Goal: Task Accomplishment & Management: Manage account settings

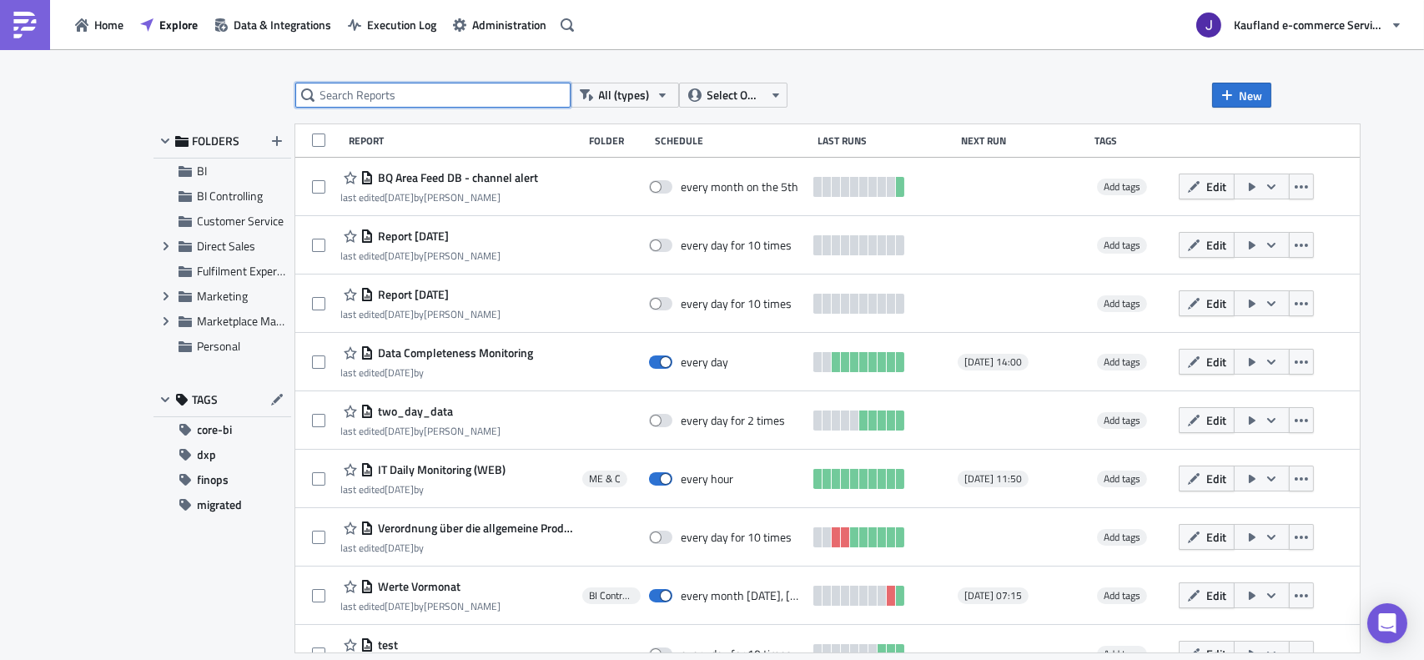
click at [407, 96] on input "text" at bounding box center [432, 95] width 275 height 25
drag, startPoint x: 407, startPoint y: 96, endPoint x: 442, endPoint y: 109, distance: 37.5
click at [417, 100] on input "text" at bounding box center [432, 95] width 275 height 25
type input "gmv"
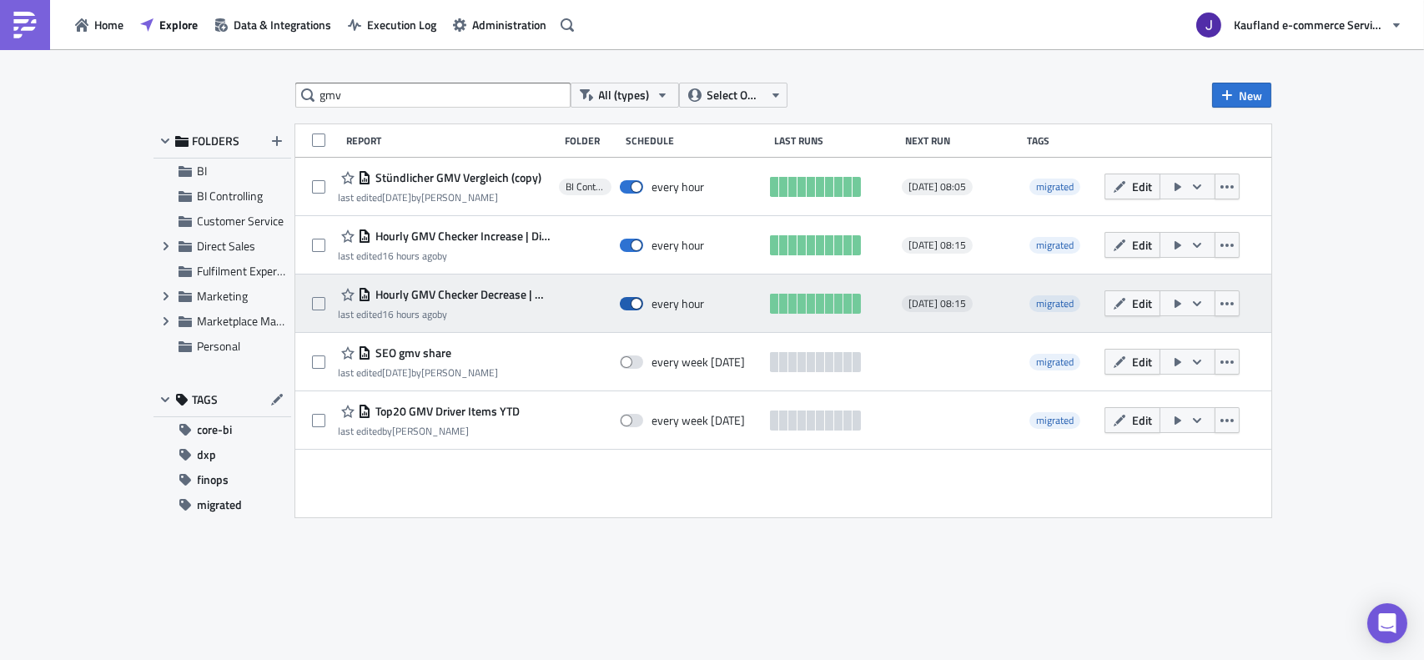
click at [627, 306] on span at bounding box center [631, 303] width 23 height 13
click at [627, 306] on input "checkbox" at bounding box center [628, 304] width 11 height 11
checkbox input "false"
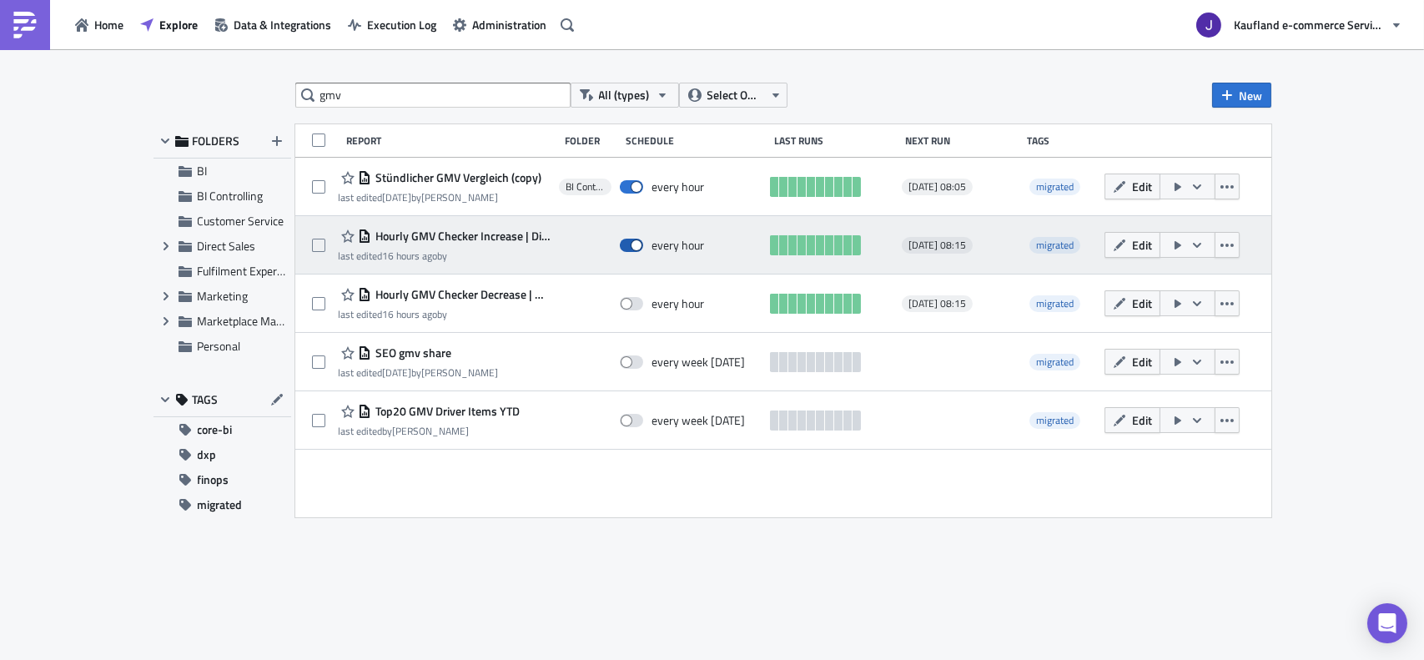
click at [632, 249] on span at bounding box center [631, 245] width 23 height 13
click at [632, 249] on input "checkbox" at bounding box center [628, 245] width 11 height 11
checkbox input "false"
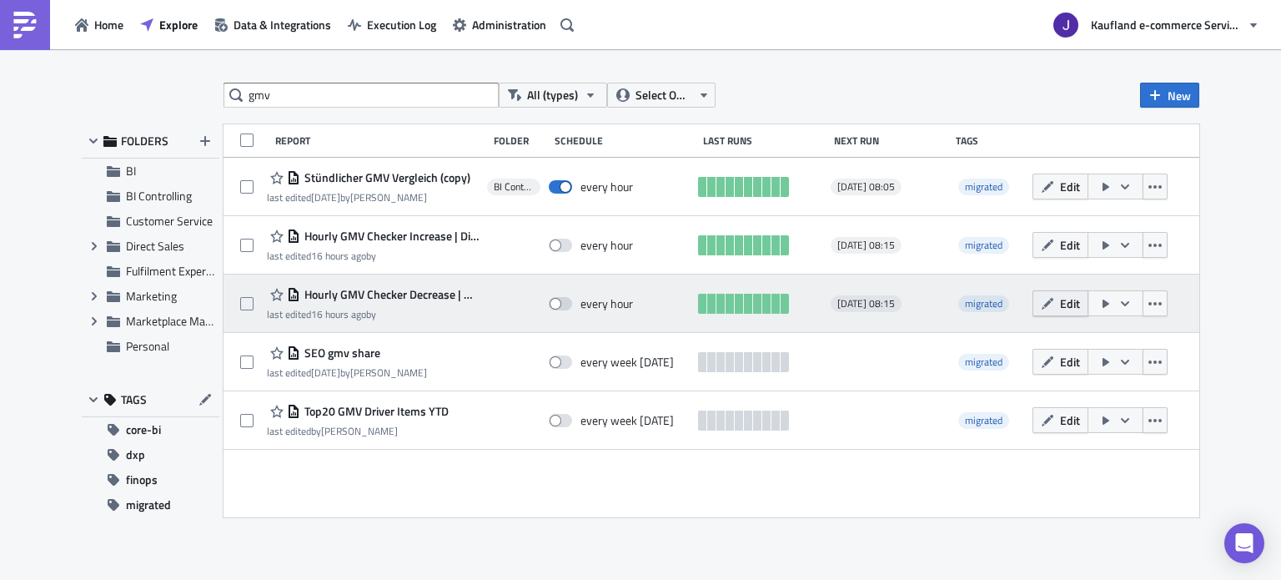
click at [1053, 311] on button "Edit" at bounding box center [1061, 303] width 56 height 26
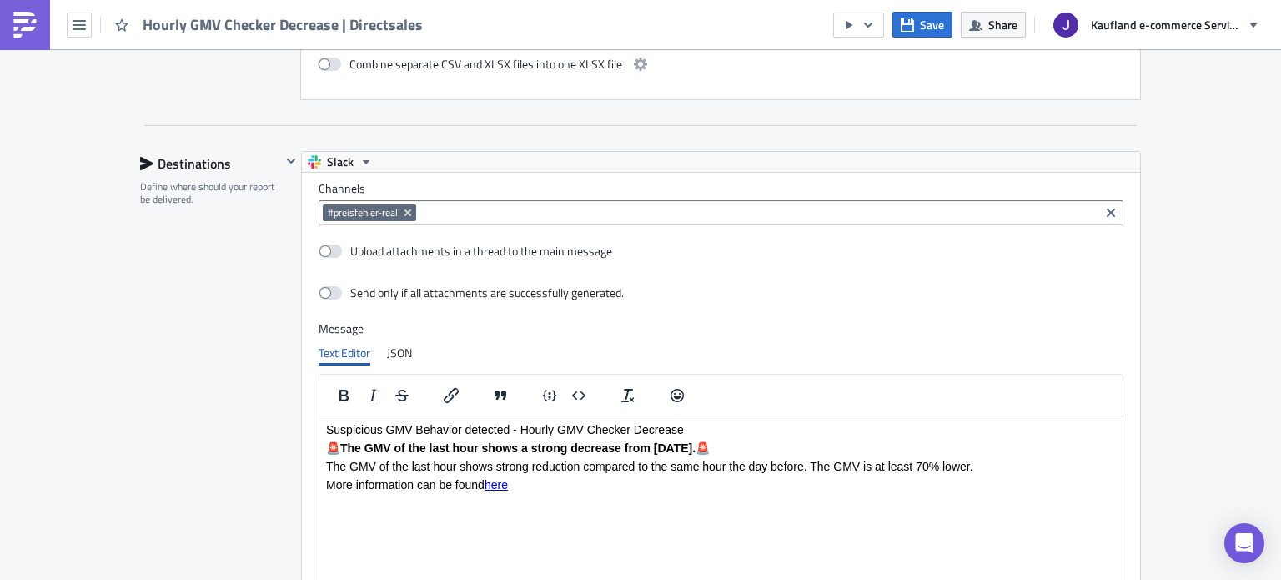
scroll to position [1334, 0]
click at [334, 284] on label at bounding box center [335, 291] width 32 height 15
click at [333, 287] on input "checkbox" at bounding box center [327, 292] width 11 height 11
checkbox input "true"
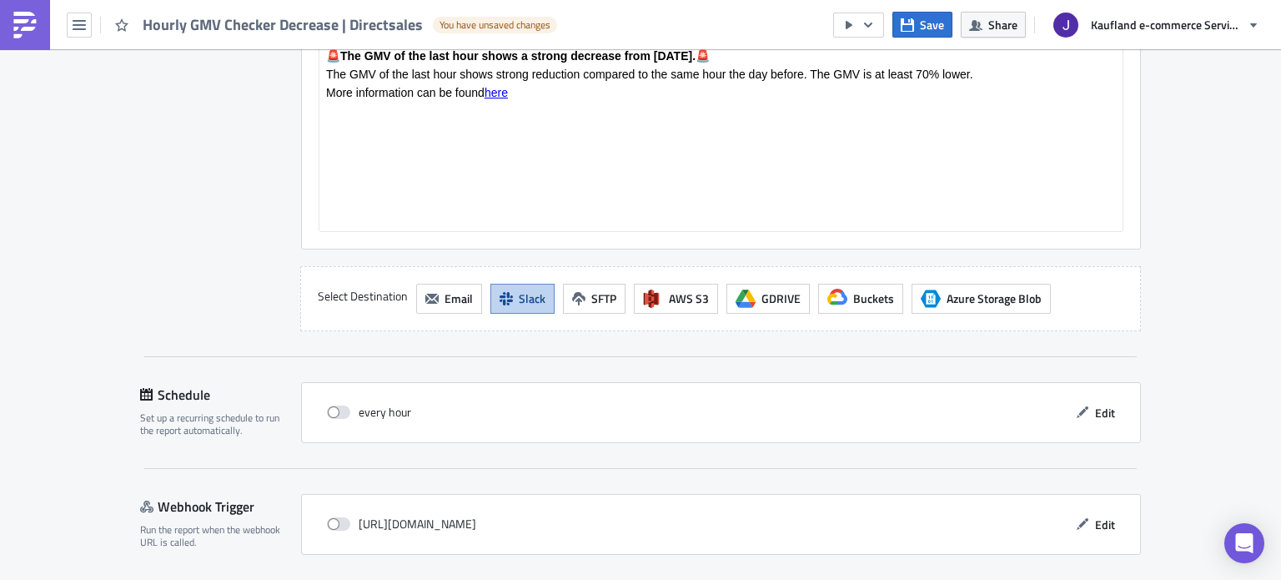
scroll to position [1778, 0]
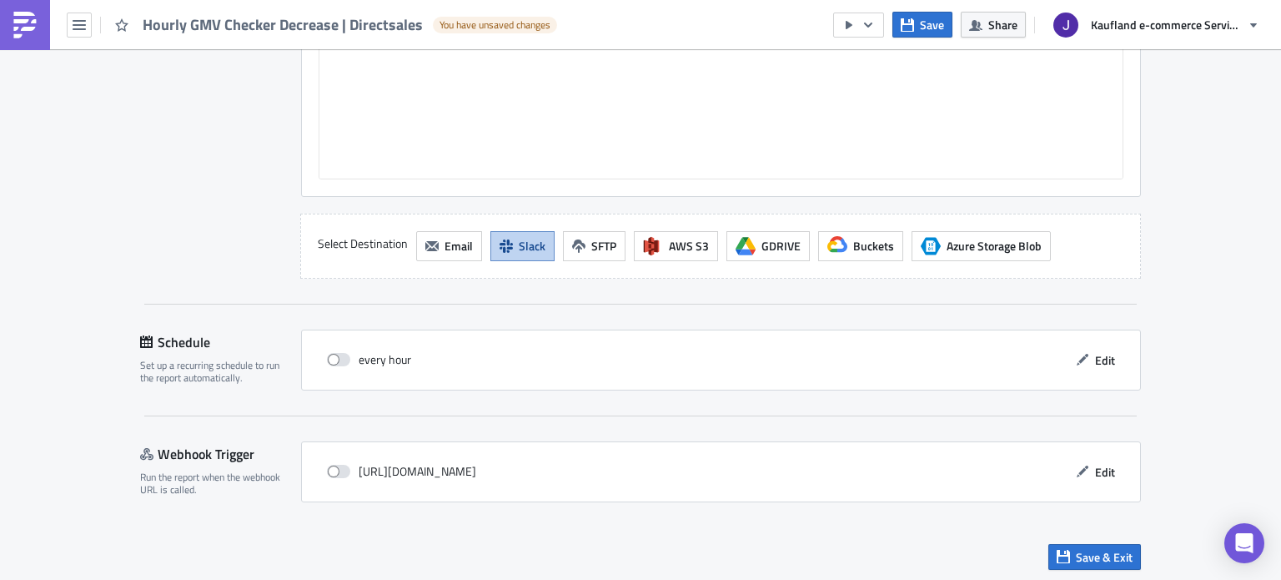
click at [1058, 544] on div "Save & Exit" at bounding box center [1094, 557] width 93 height 26
click at [1058, 544] on button "Save & Exit" at bounding box center [1094, 557] width 93 height 26
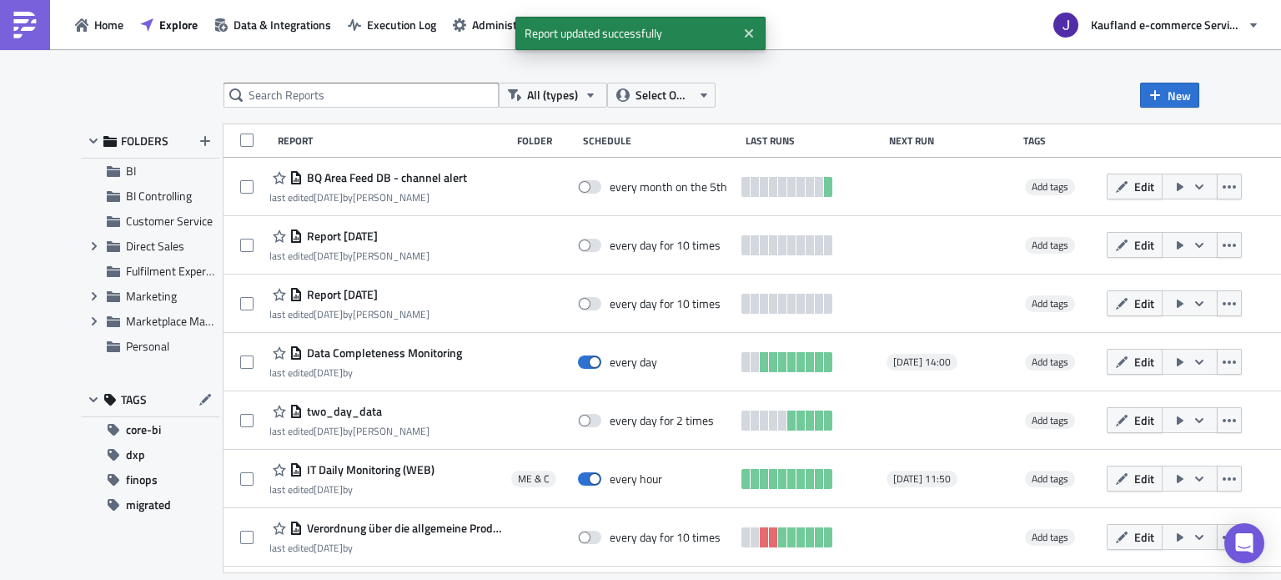
click at [307, 81] on div "All (types) Select Owner New FOLDERS BI BI Controlling Customer Service Expand …" at bounding box center [640, 315] width 1281 height 533
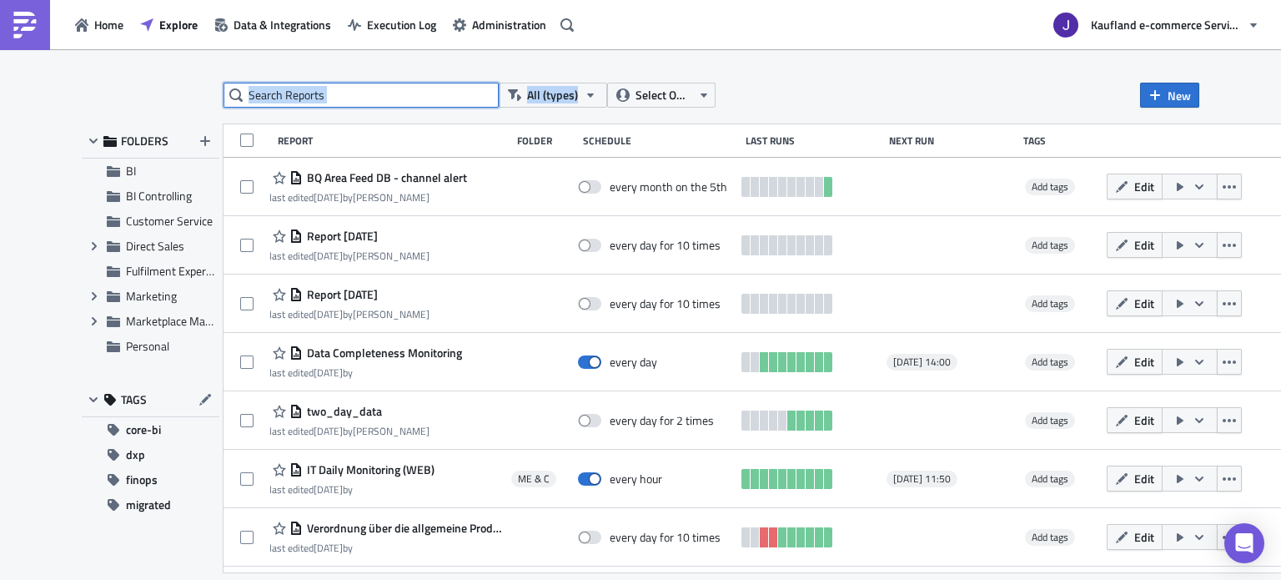
click at [298, 93] on input "text" at bounding box center [361, 95] width 275 height 25
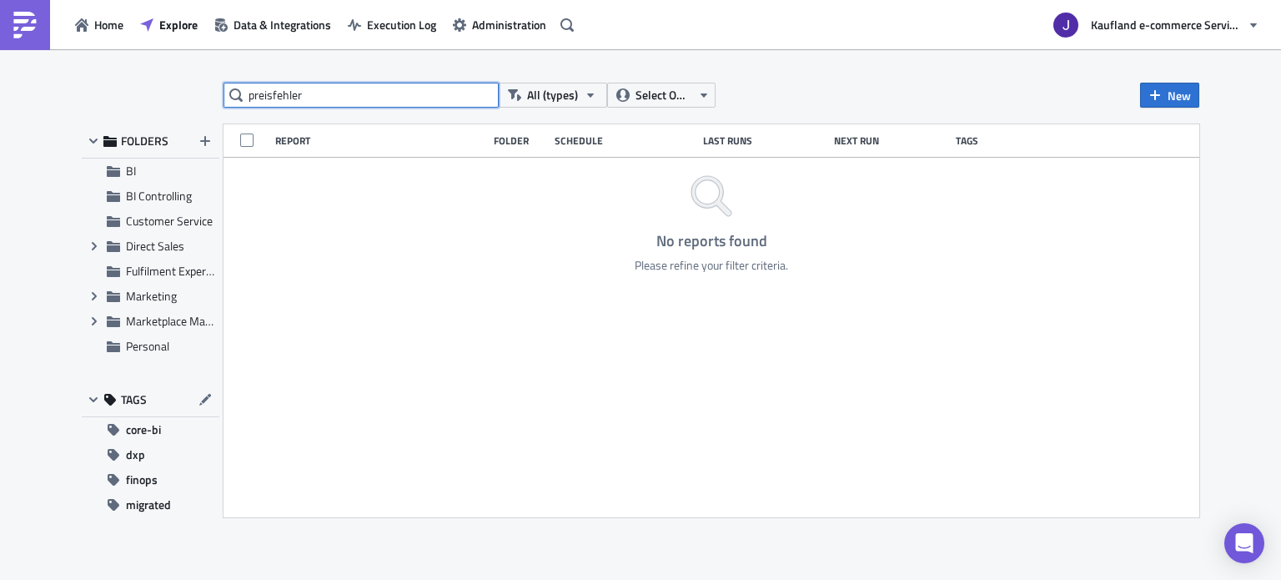
click at [298, 93] on input "preisfehler" at bounding box center [361, 95] width 275 height 25
type input "gmv"
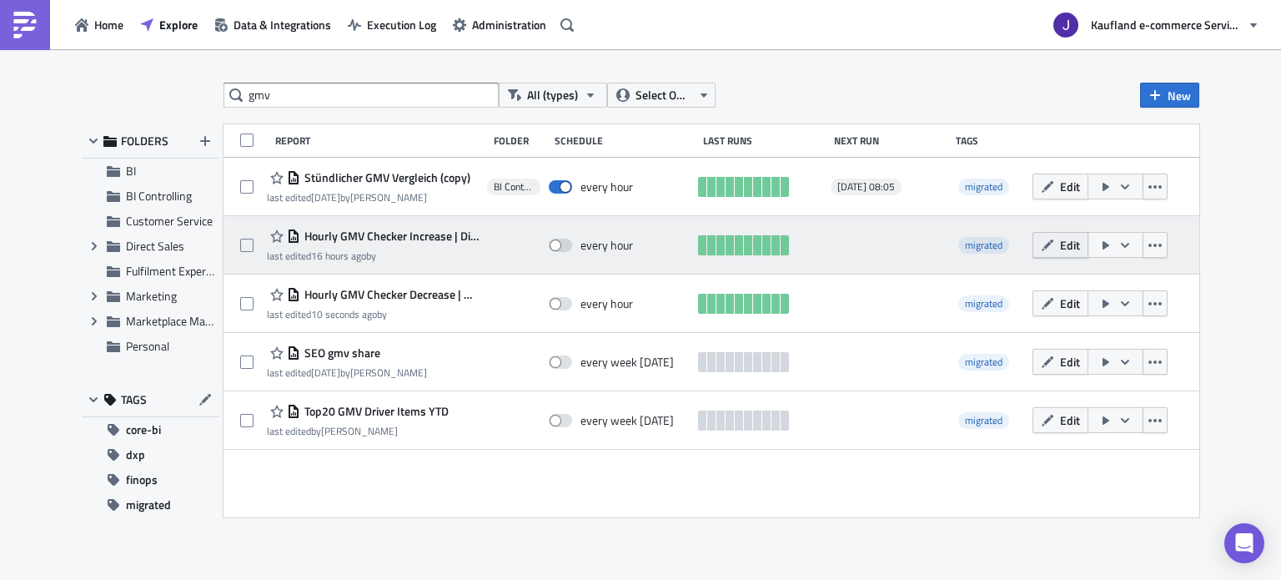
click at [1062, 236] on span "Edit" at bounding box center [1070, 245] width 20 height 18
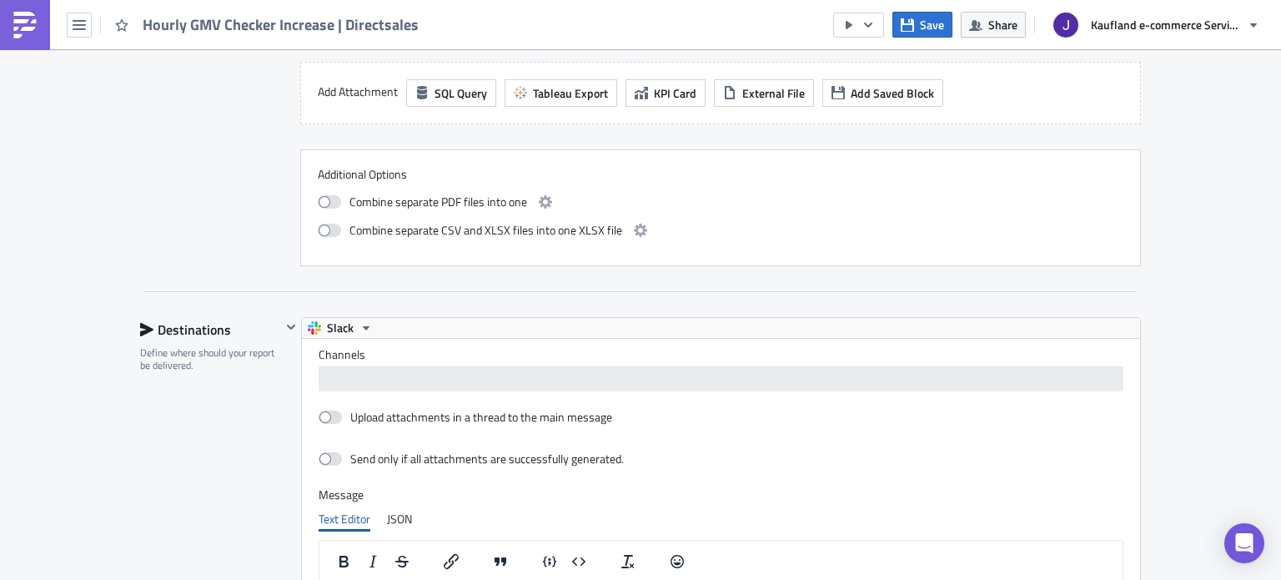
scroll to position [1418, 0]
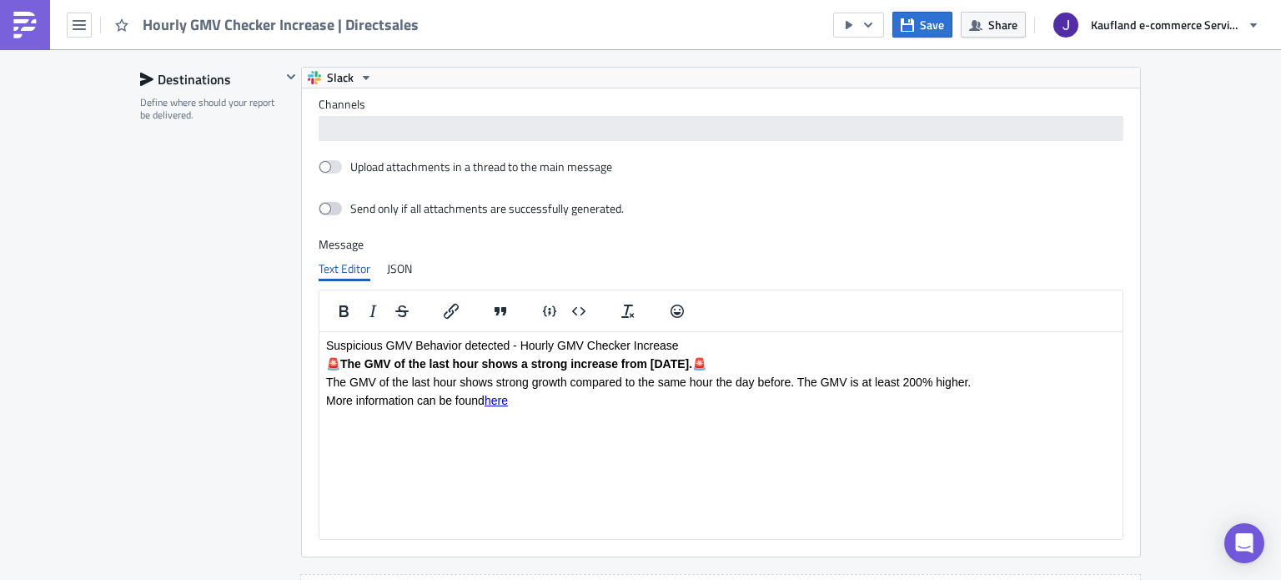
click at [324, 210] on span at bounding box center [330, 208] width 23 height 13
click at [324, 210] on input "checkbox" at bounding box center [327, 209] width 11 height 11
checkbox input "true"
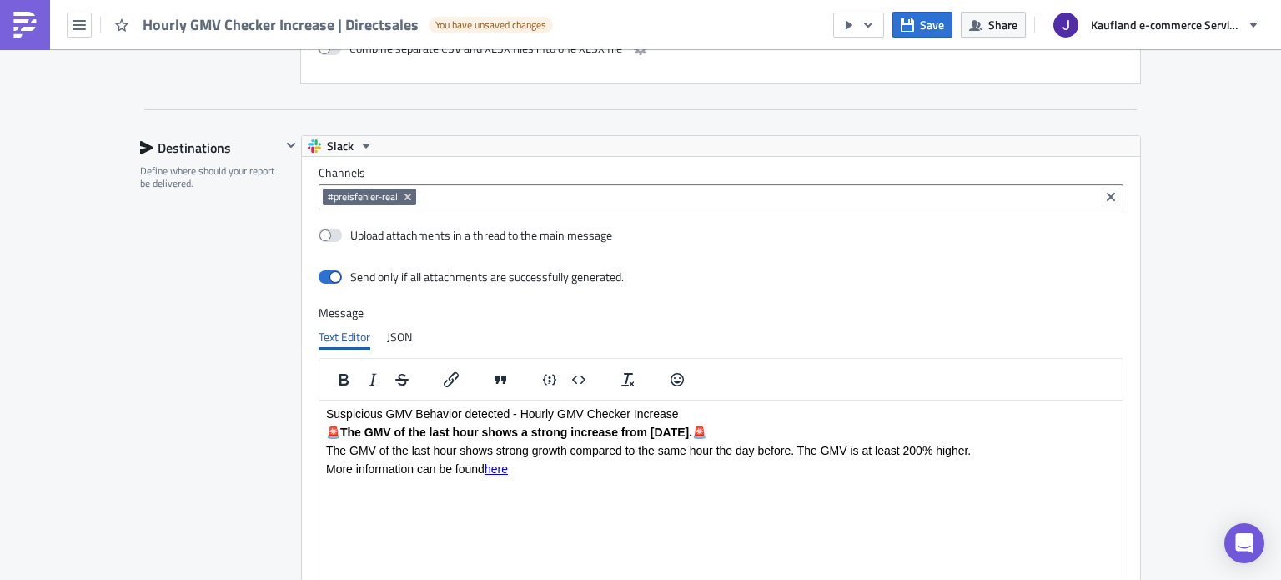
scroll to position [1778, 0]
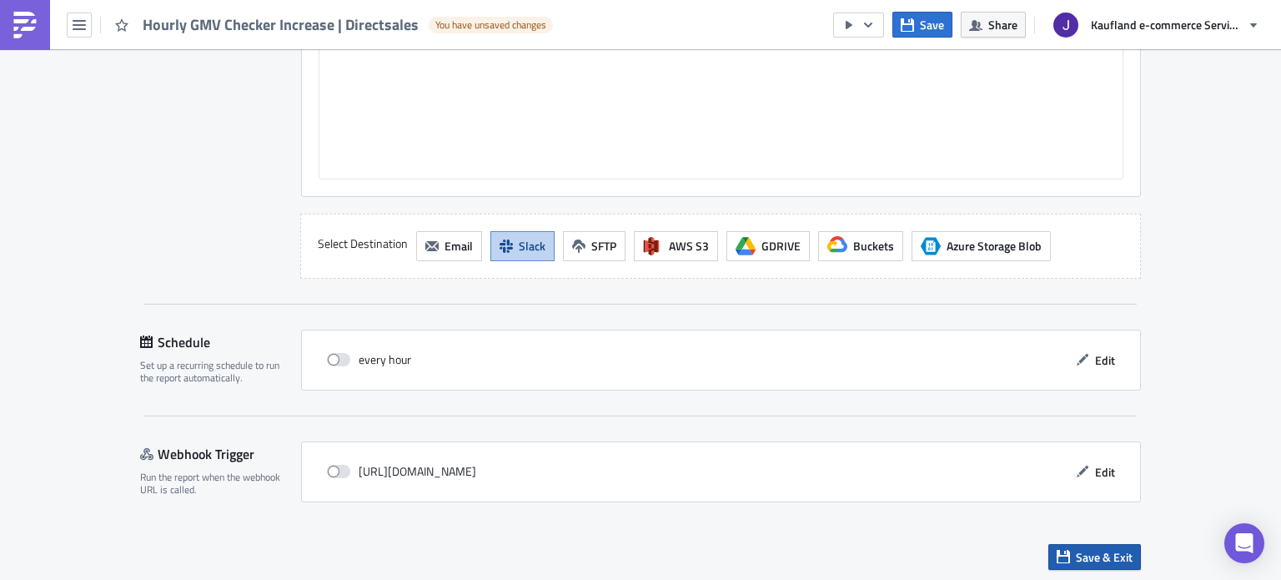
click at [1122, 565] on button "Save & Exit" at bounding box center [1094, 557] width 93 height 26
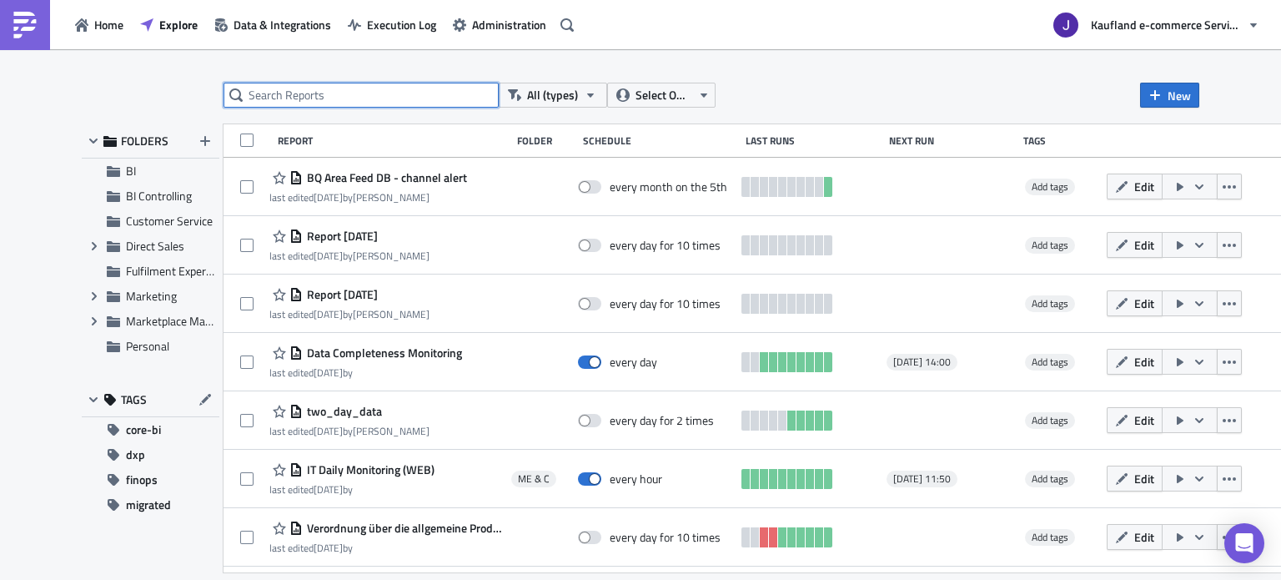
click at [356, 92] on input "text" at bounding box center [361, 95] width 275 height 25
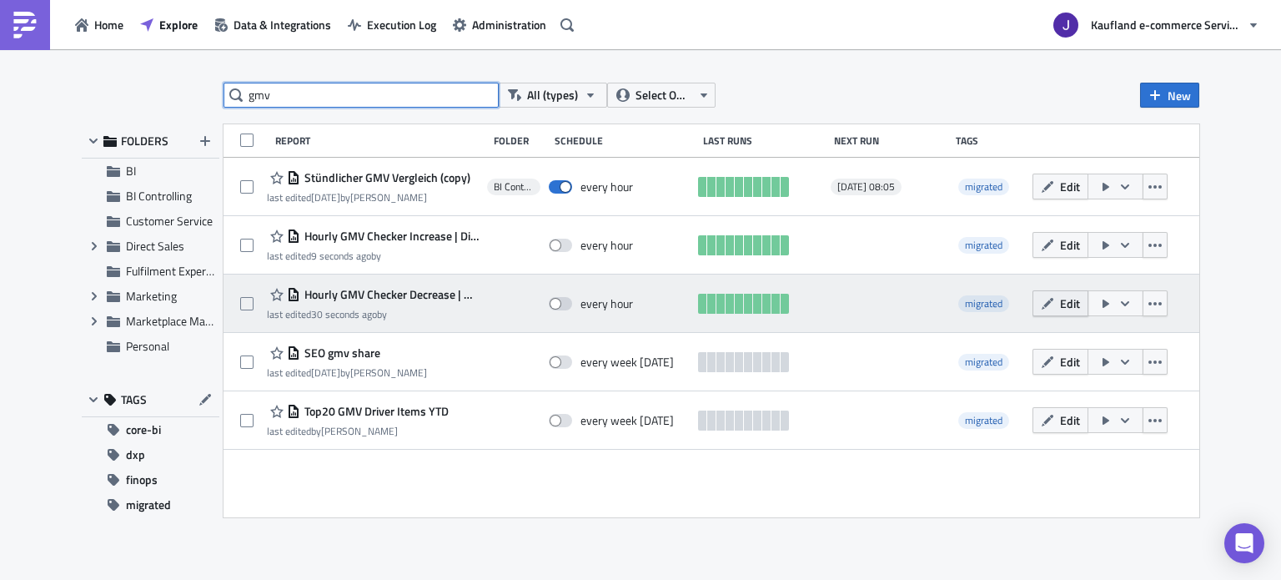
type input "gmv"
click at [1038, 309] on button "Edit" at bounding box center [1061, 303] width 56 height 26
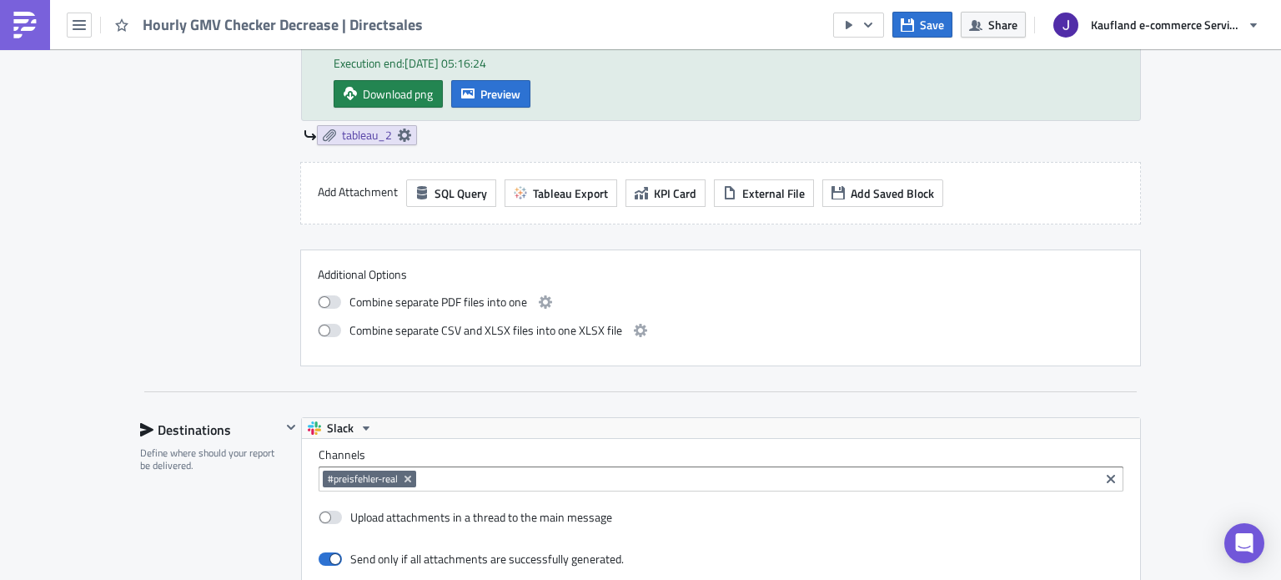
scroll to position [1084, 0]
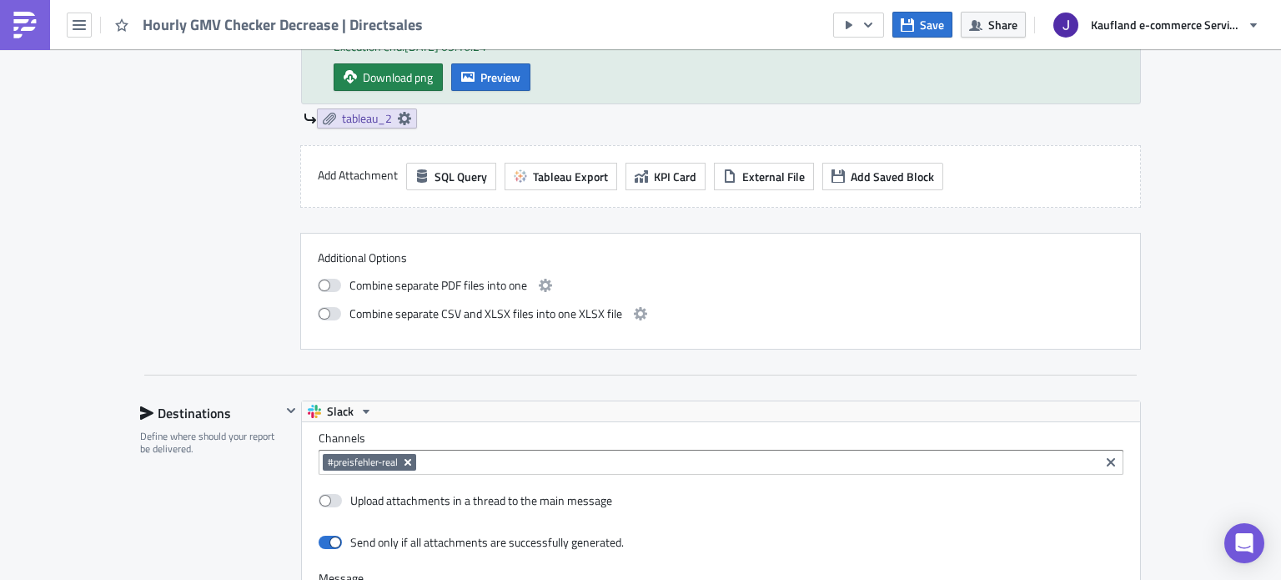
click at [401, 456] on icon "Remove Tag" at bounding box center [407, 461] width 13 height 13
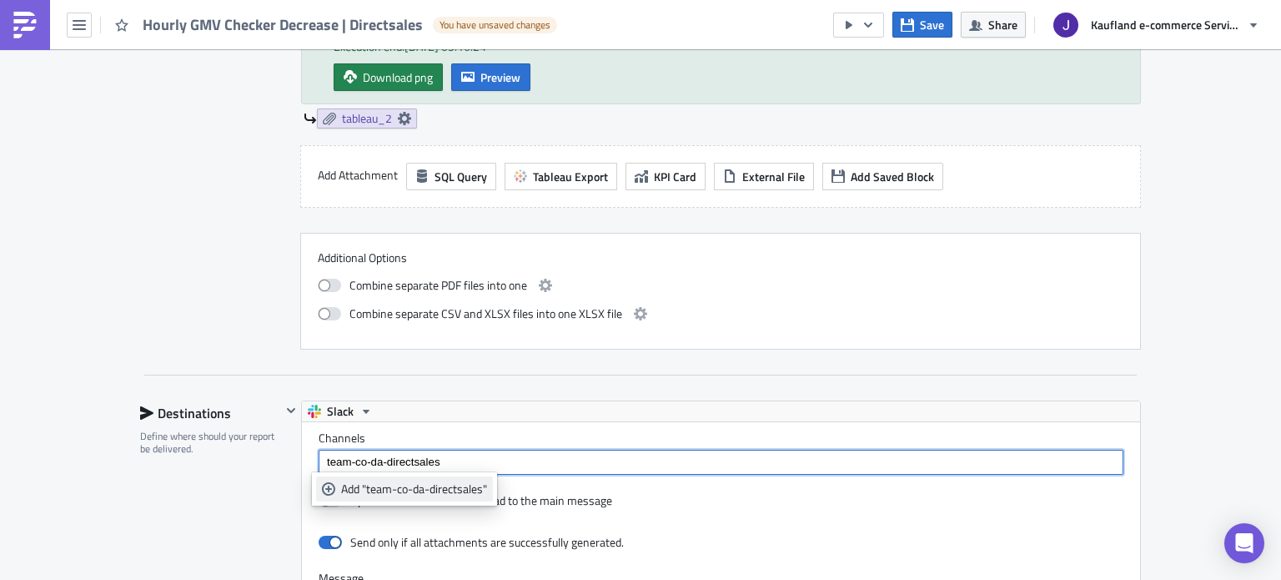
type input "team-co-da-directsales"
click at [327, 493] on icon "selectable options" at bounding box center [328, 488] width 13 height 13
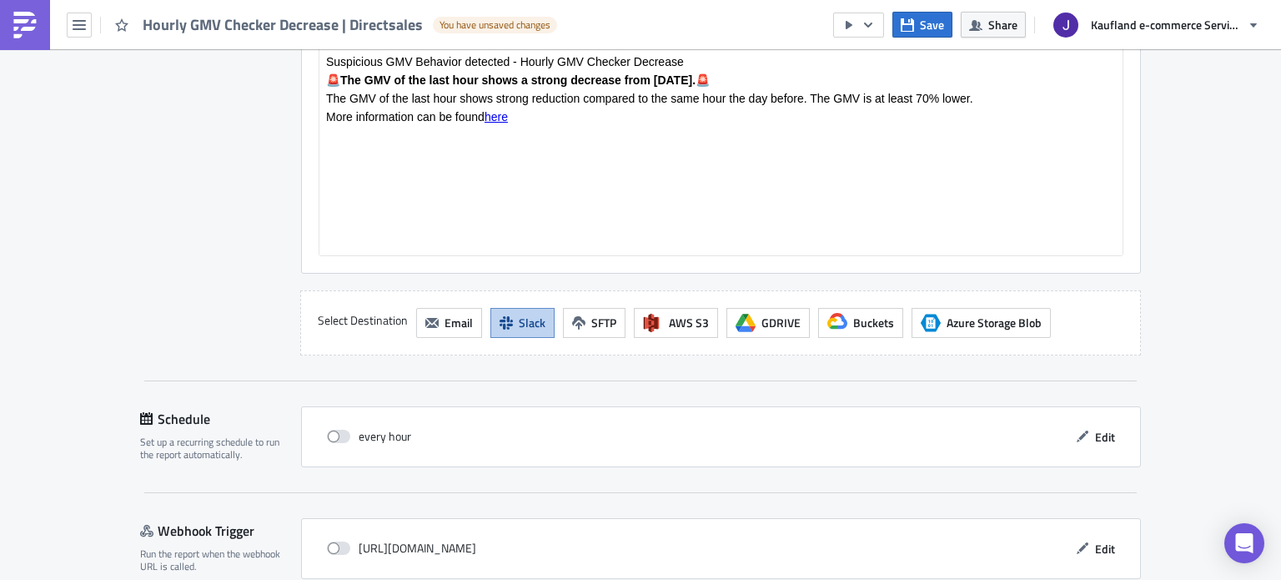
scroll to position [1778, 0]
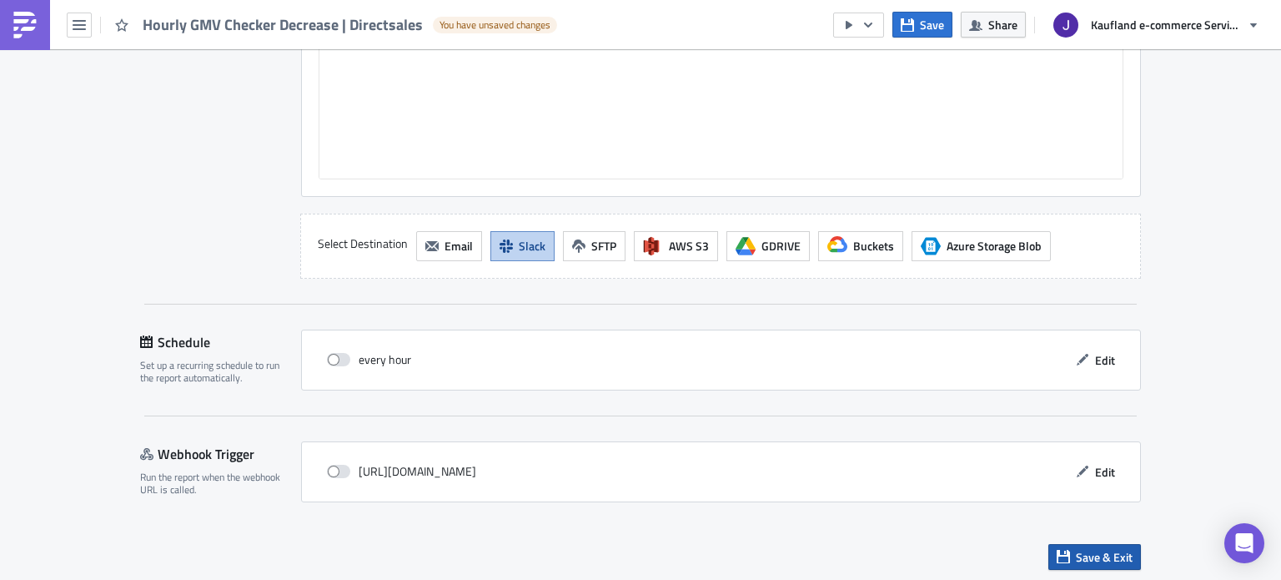
click at [1109, 550] on span "Save & Exit" at bounding box center [1104, 557] width 57 height 18
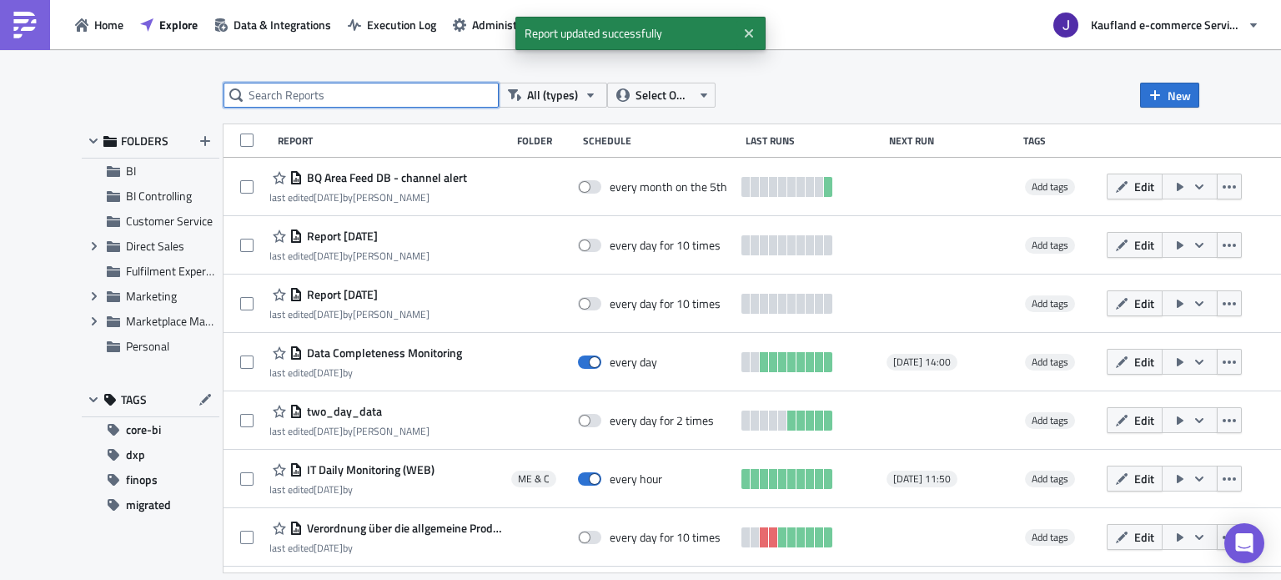
click at [356, 99] on input "text" at bounding box center [361, 95] width 275 height 25
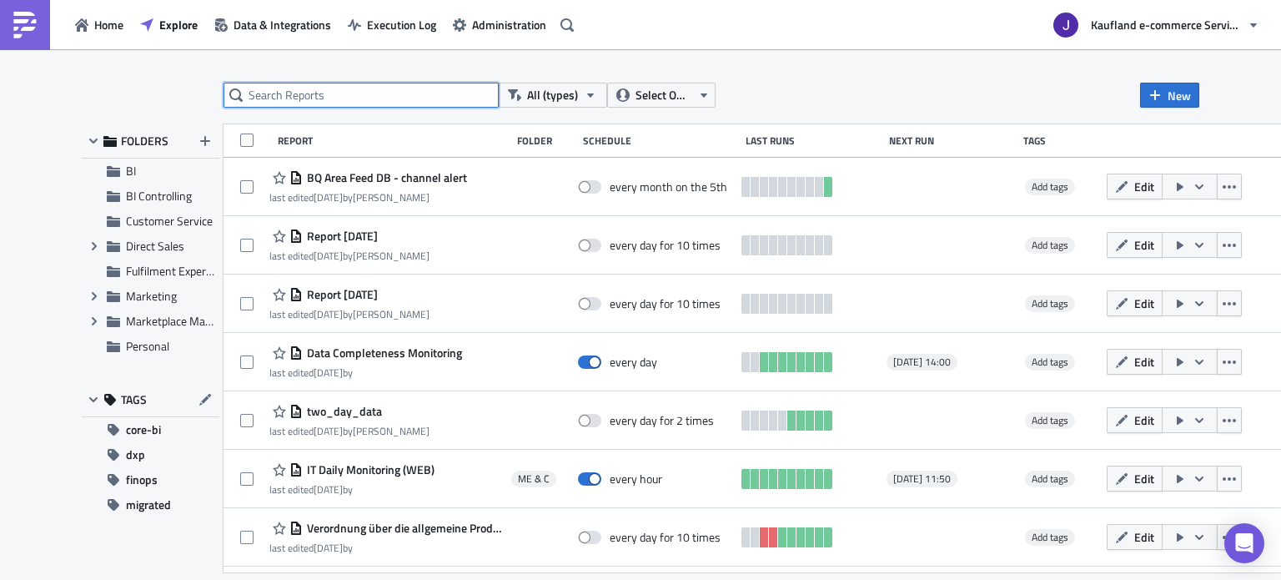
type input "t"
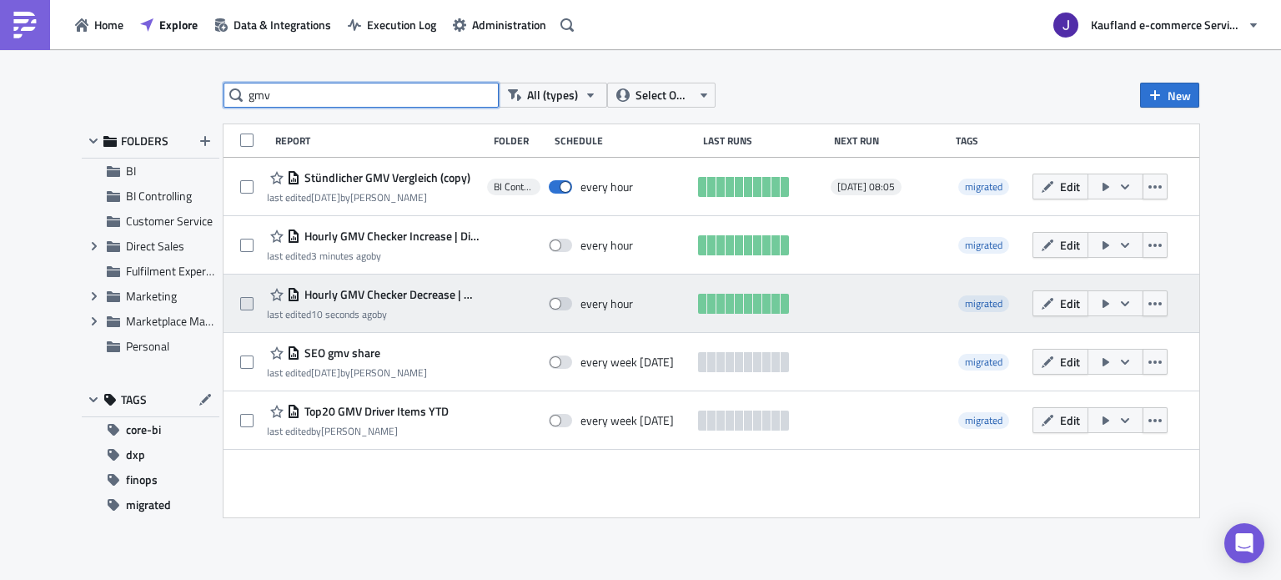
type input "gmv"
click at [244, 309] on span at bounding box center [246, 303] width 13 height 13
click at [244, 309] on input "checkbox" at bounding box center [249, 304] width 11 height 11
checkbox input "true"
click at [1054, 299] on button "Edit" at bounding box center [1061, 303] width 56 height 26
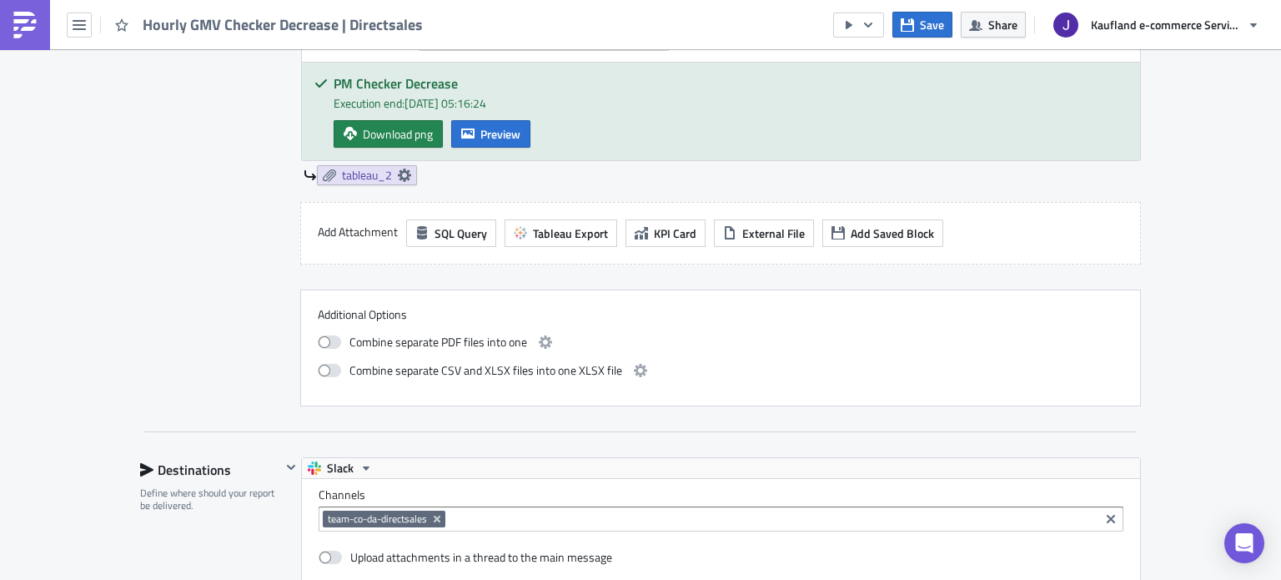
scroll to position [1778, 0]
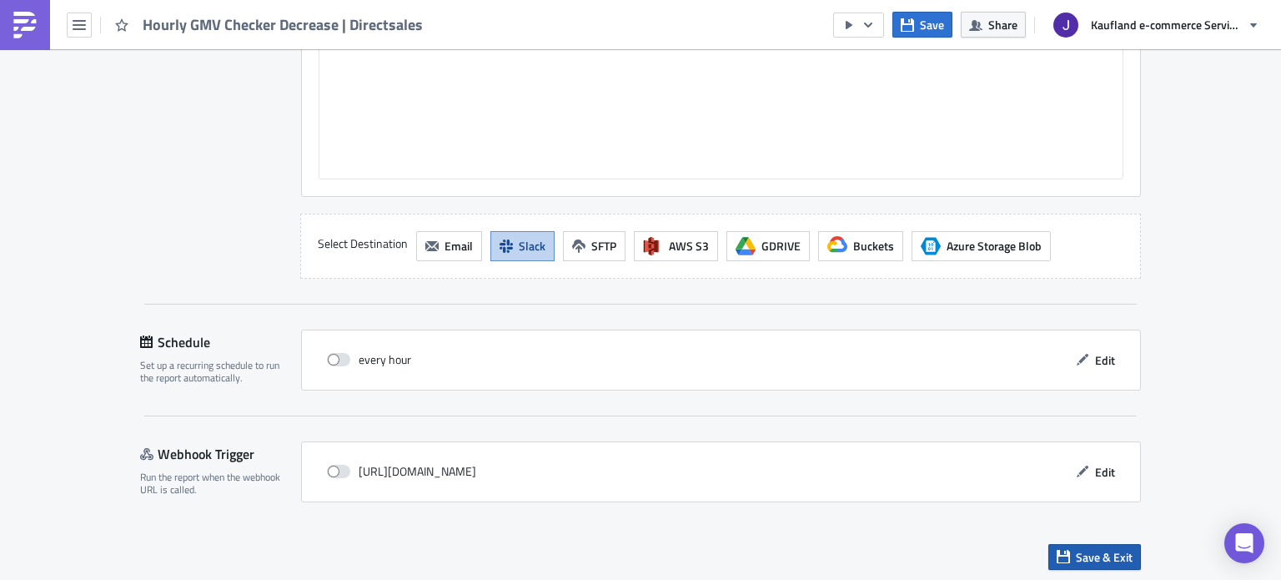
click at [1128, 556] on button "Save & Exit" at bounding box center [1094, 557] width 93 height 26
